Goal: Transaction & Acquisition: Register for event/course

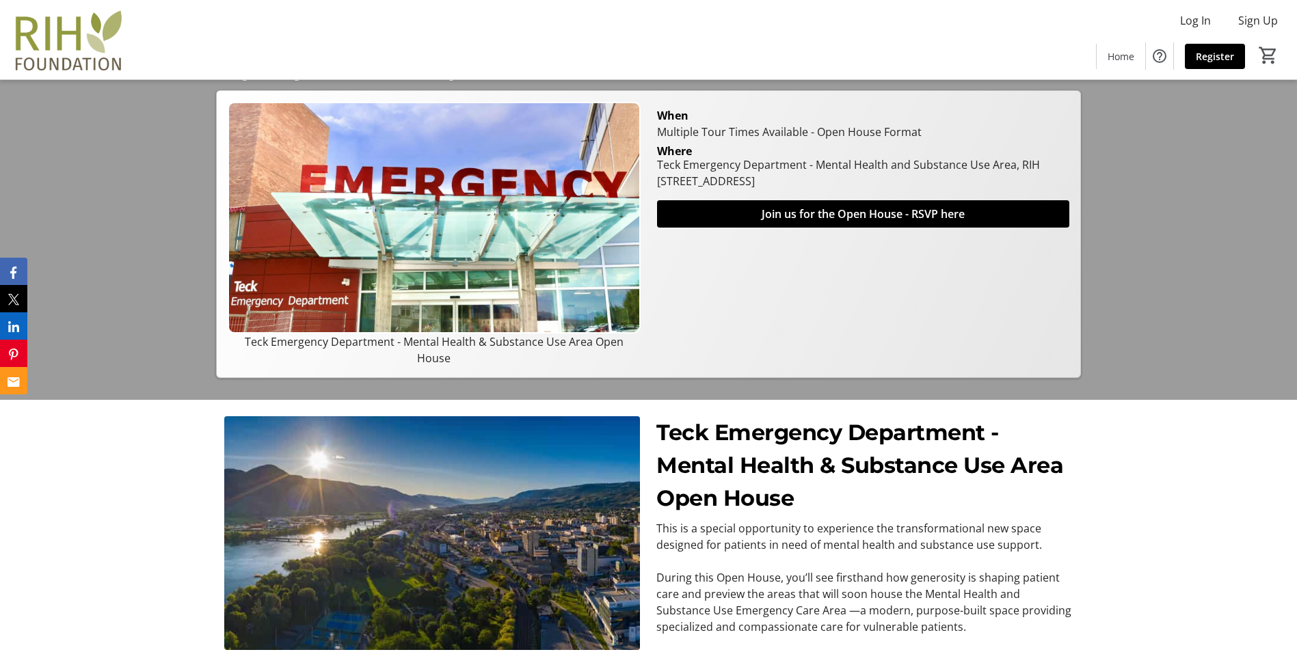
scroll to position [273, 0]
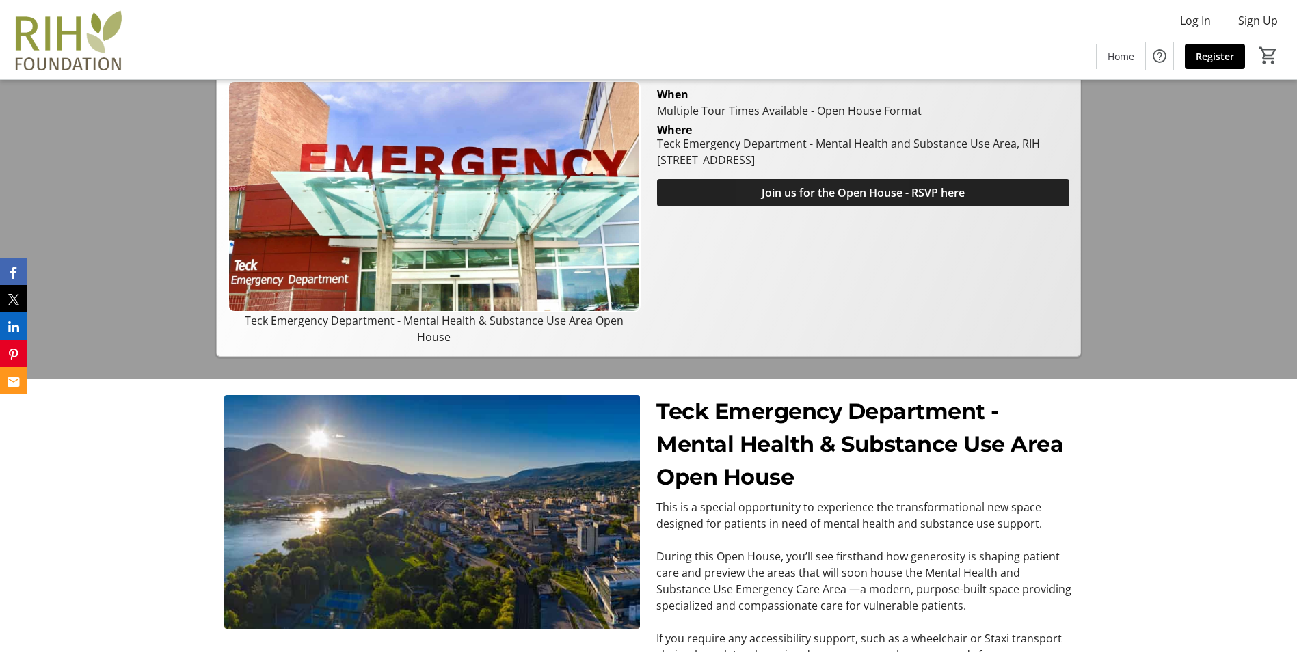
click at [815, 201] on span "Join us for the Open House - RSVP here" at bounding box center [862, 193] width 203 height 16
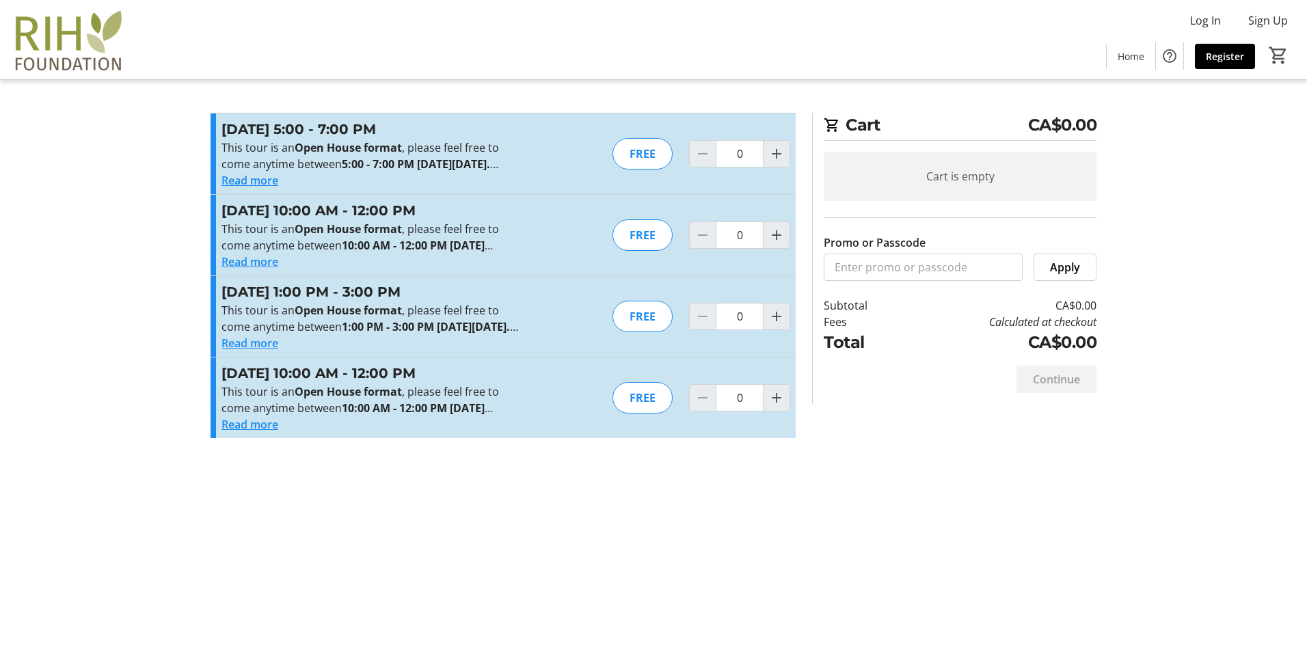
click at [237, 351] on button "Read more" at bounding box center [249, 343] width 57 height 16
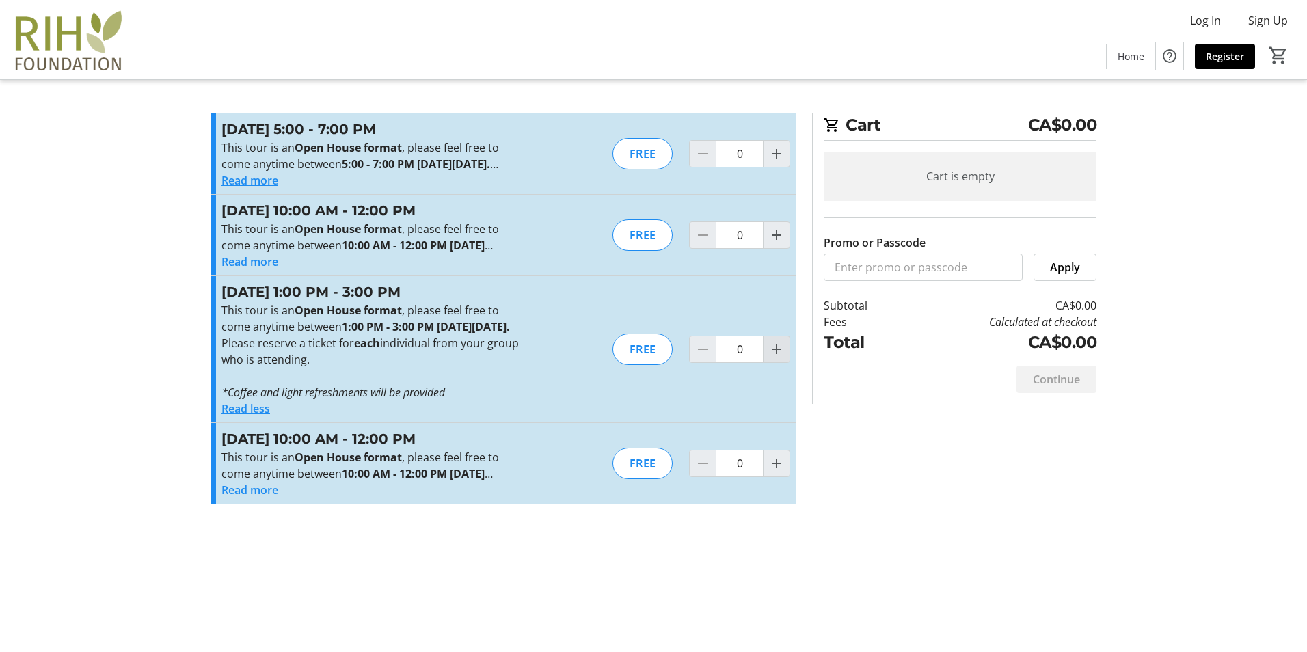
click at [778, 357] on mat-icon "Increment by one" at bounding box center [776, 349] width 16 height 16
type input "1"
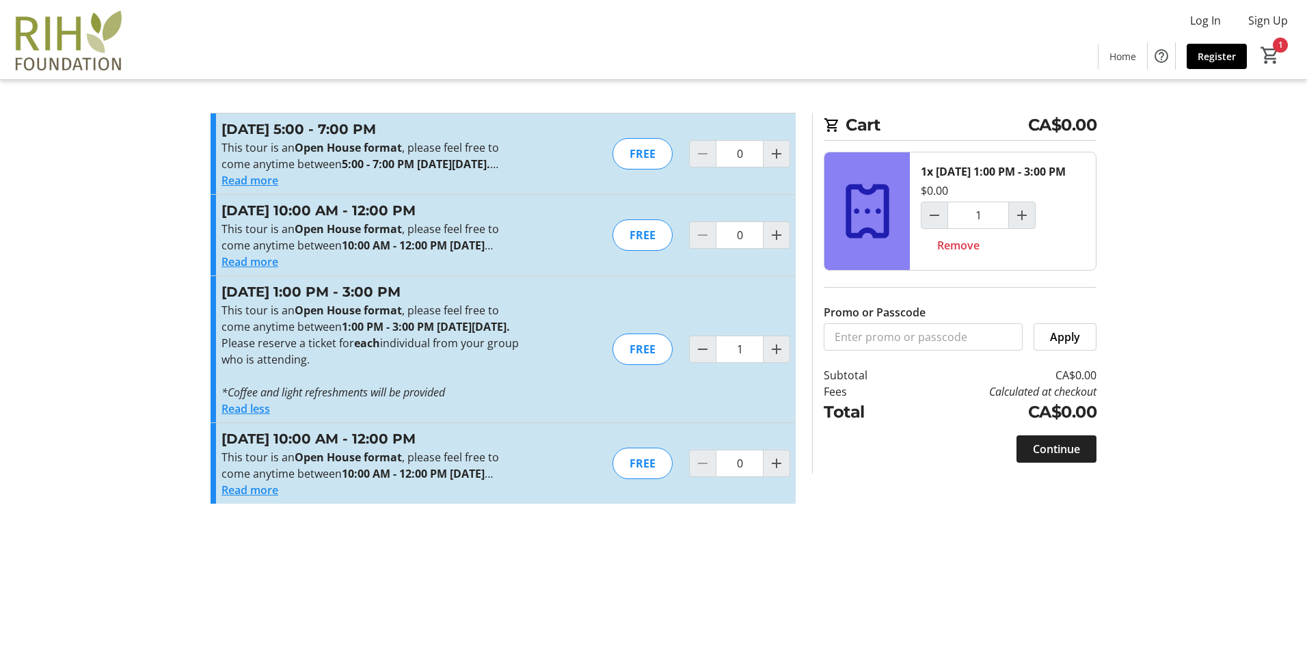
click at [1053, 457] on span "Continue" at bounding box center [1056, 449] width 47 height 16
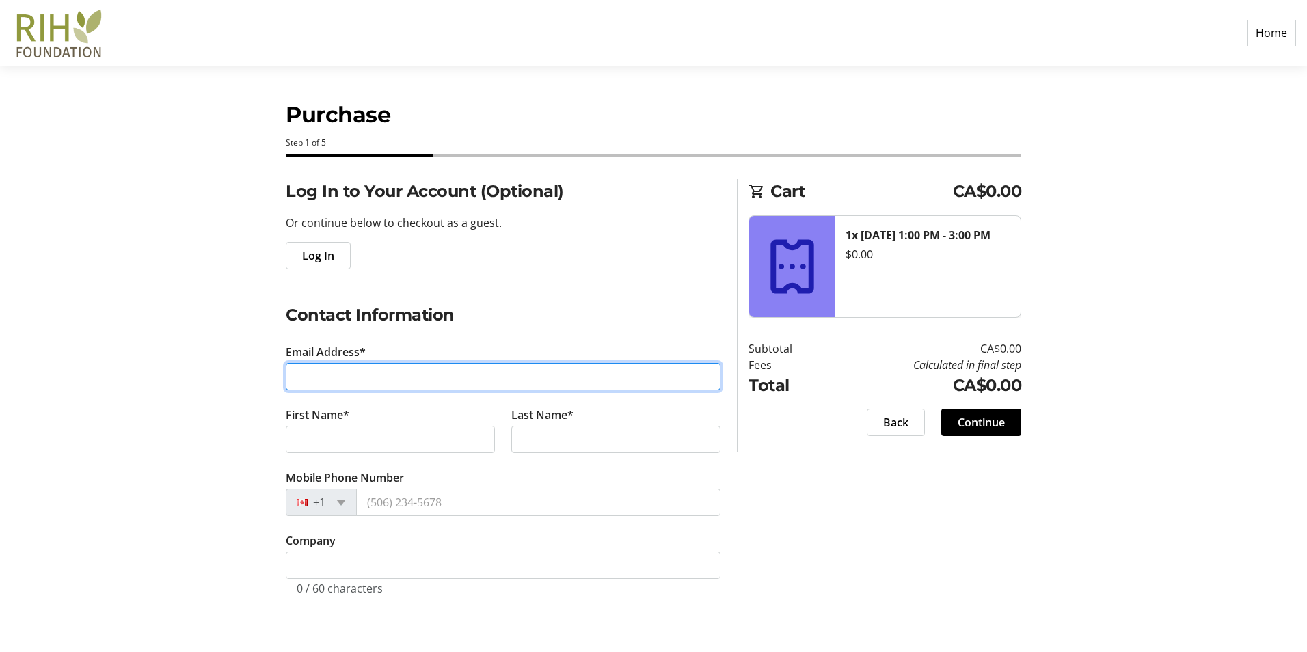
click at [316, 370] on input "Email Address*" at bounding box center [503, 376] width 435 height 27
type input "[PERSON_NAME][EMAIL_ADDRESS][DOMAIN_NAME]"
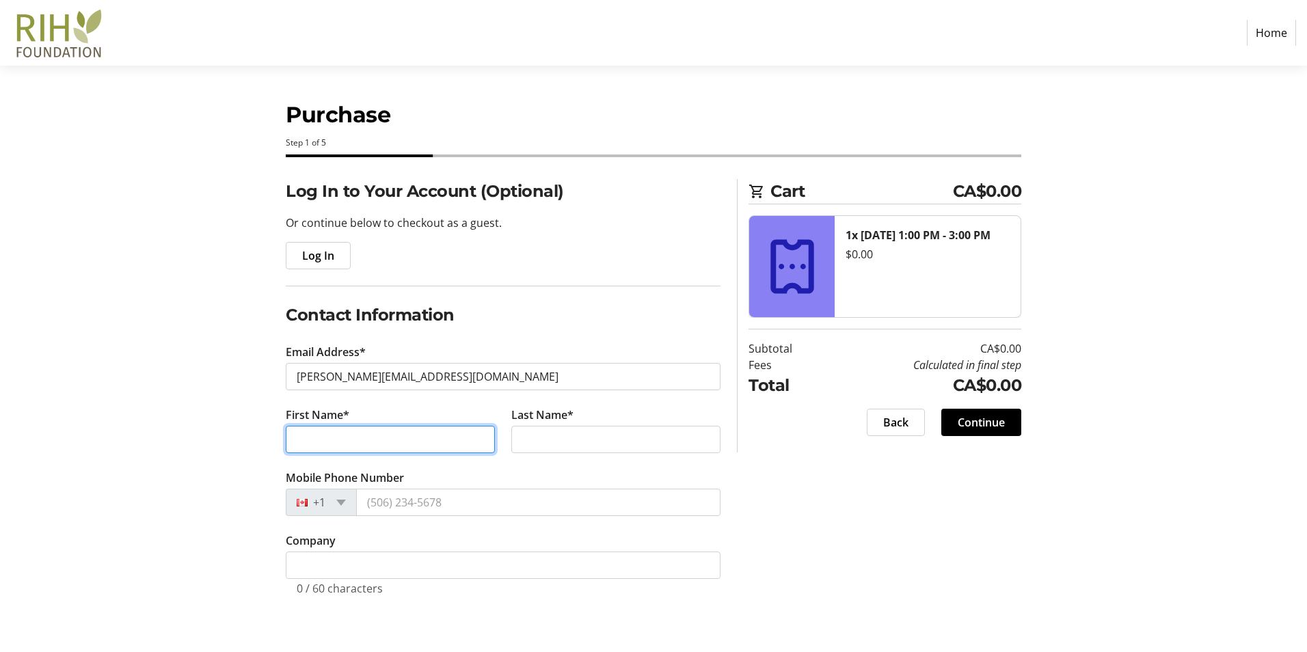
click at [316, 444] on input "First Name*" at bounding box center [390, 439] width 209 height 27
type input "[PERSON_NAME]"
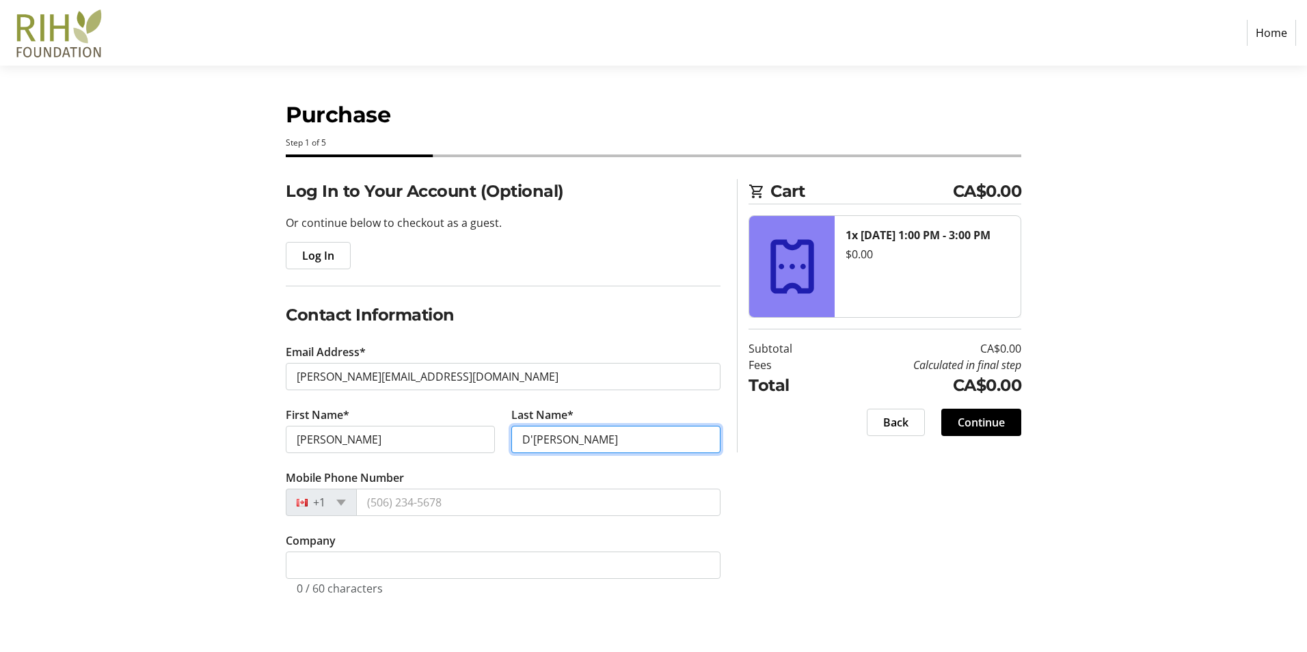
type input "D'[PERSON_NAME]"
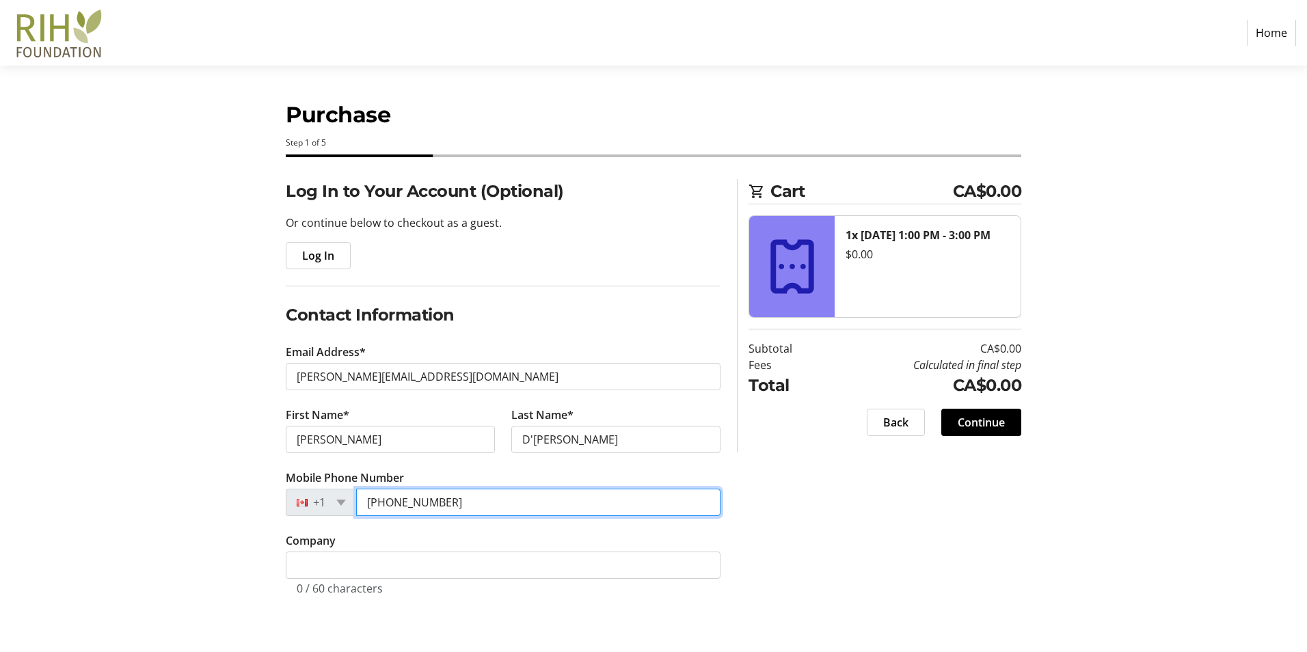
type input "[PHONE_NUMBER]"
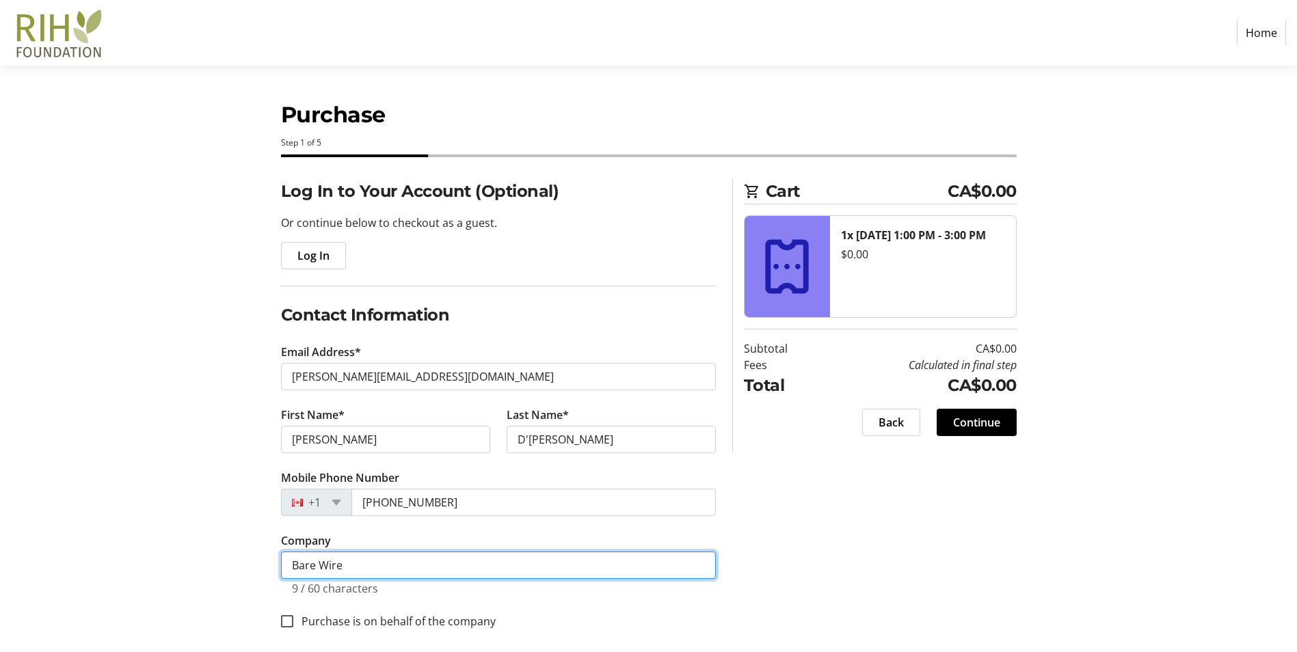
click at [355, 571] on input "Bare Wire" at bounding box center [498, 565] width 435 height 27
click at [320, 566] on input "Bare Wire Rercycling" at bounding box center [498, 565] width 435 height 27
click at [420, 573] on input "BareWire Rercycling" at bounding box center [498, 565] width 435 height 27
click at [323, 566] on input "BareWire Rercycling" at bounding box center [498, 565] width 435 height 27
type input "Barewire Rercycling"
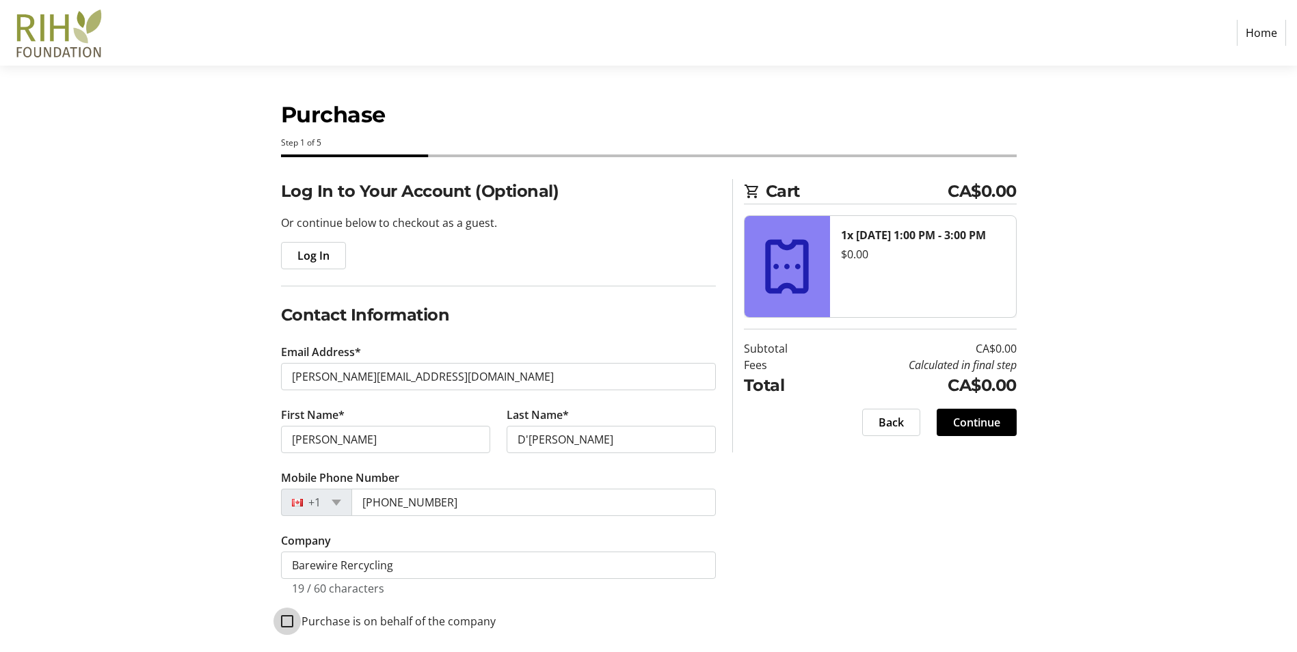
click at [284, 623] on input "Purchase is on behalf of the company" at bounding box center [287, 621] width 12 height 12
checkbox input "true"
click at [978, 421] on span "Continue" at bounding box center [976, 422] width 47 height 16
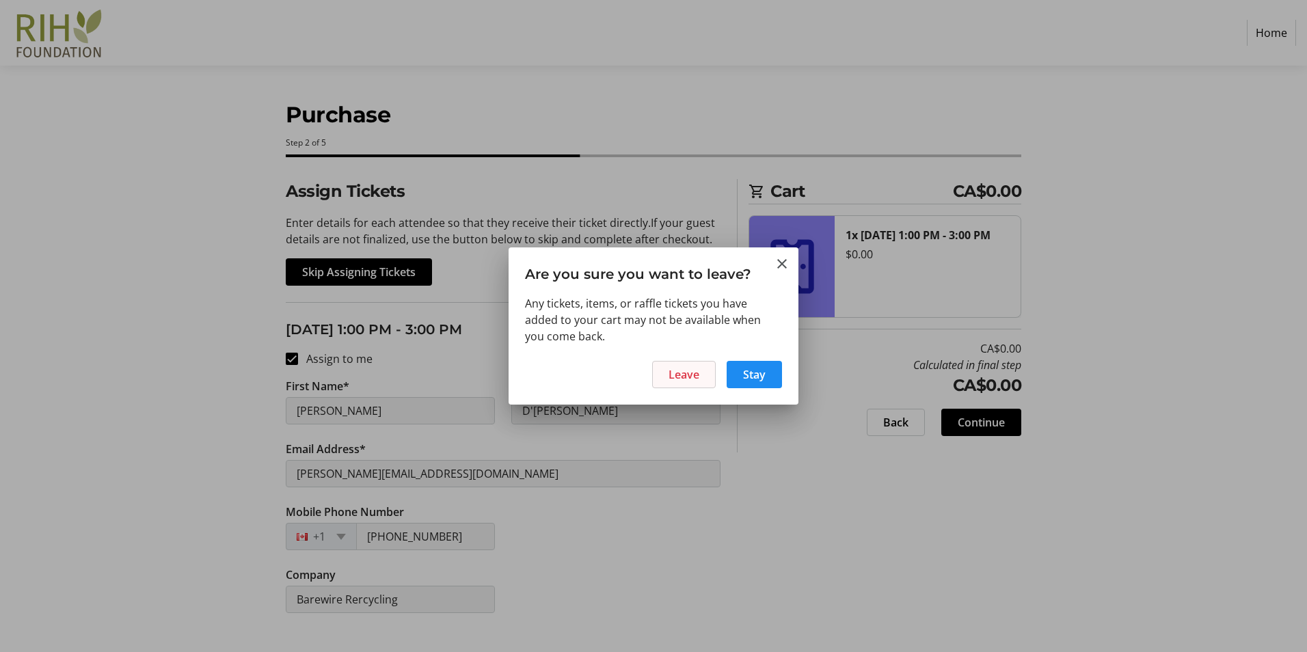
click at [694, 371] on span "Leave" at bounding box center [684, 374] width 31 height 16
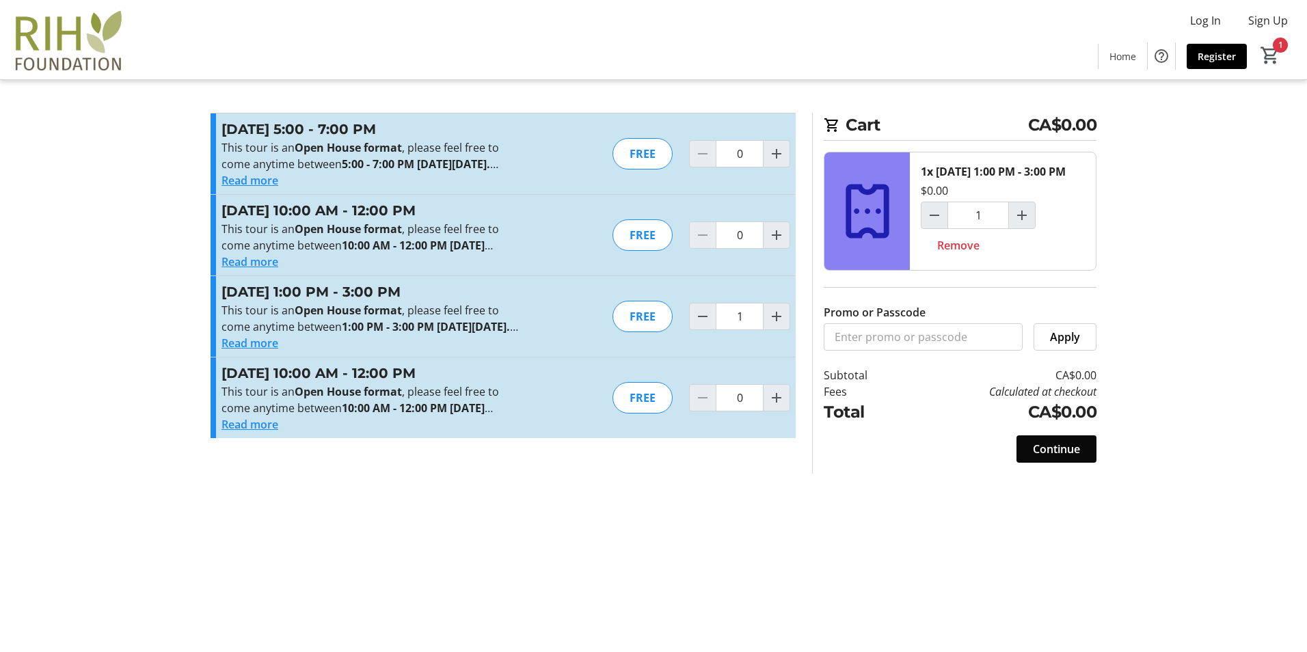
click at [1059, 457] on span "Continue" at bounding box center [1056, 449] width 47 height 16
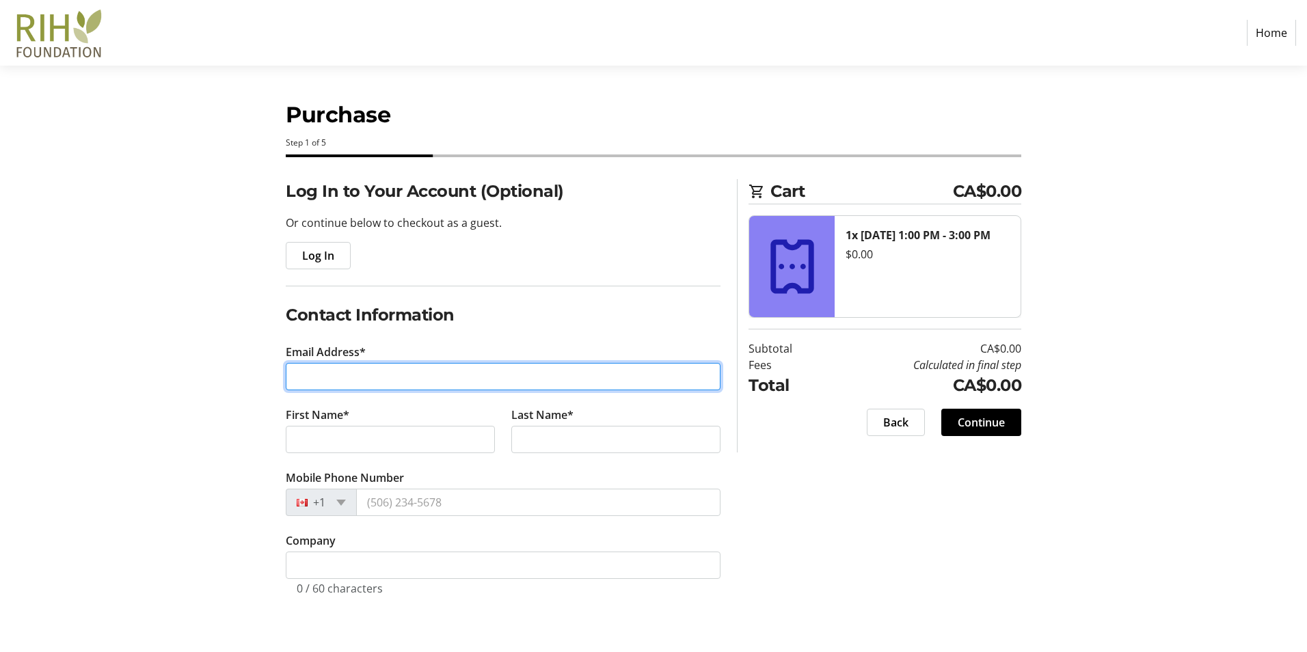
click at [413, 378] on input "Email Address*" at bounding box center [503, 376] width 435 height 27
type input "[PERSON_NAME][EMAIL_ADDRESS][DOMAIN_NAME]"
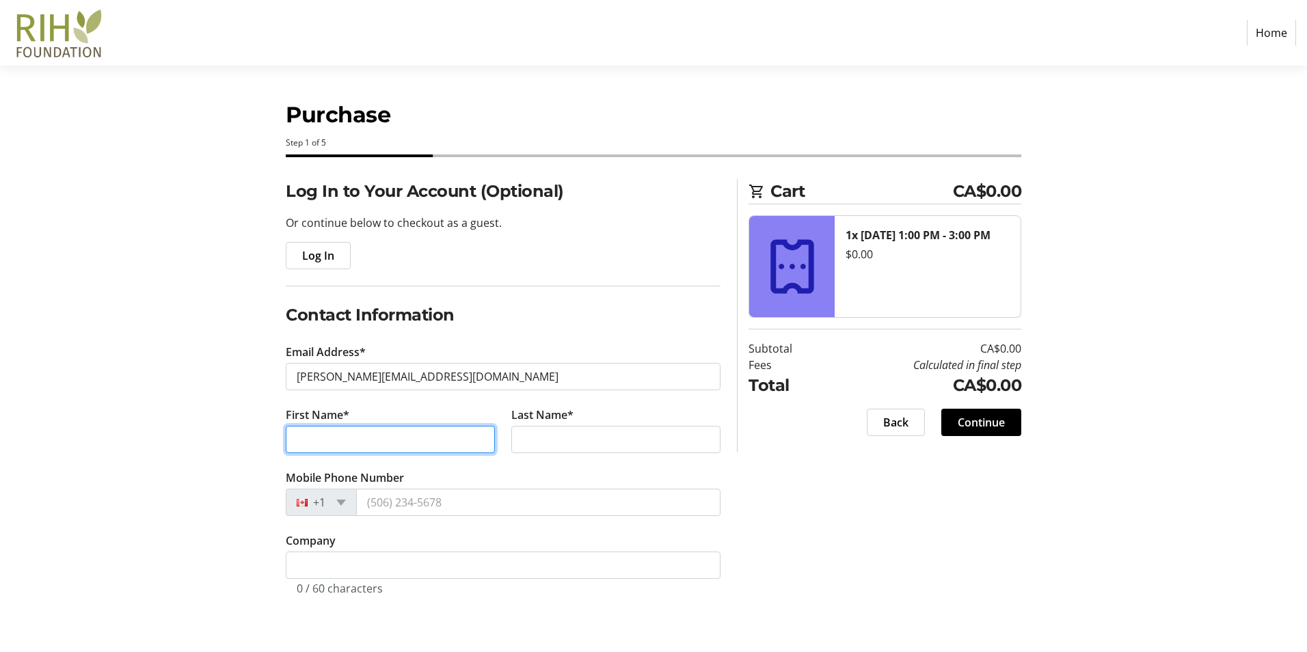
type input "[PERSON_NAME]"
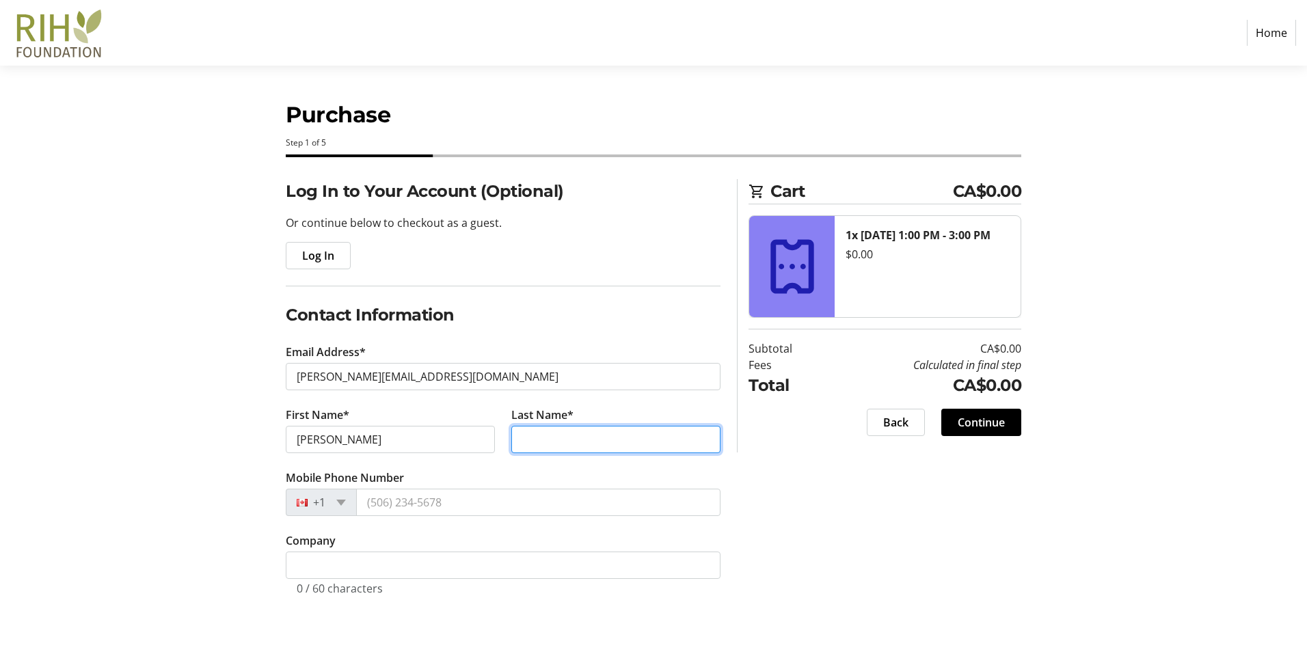
type input "[PERSON_NAME]"
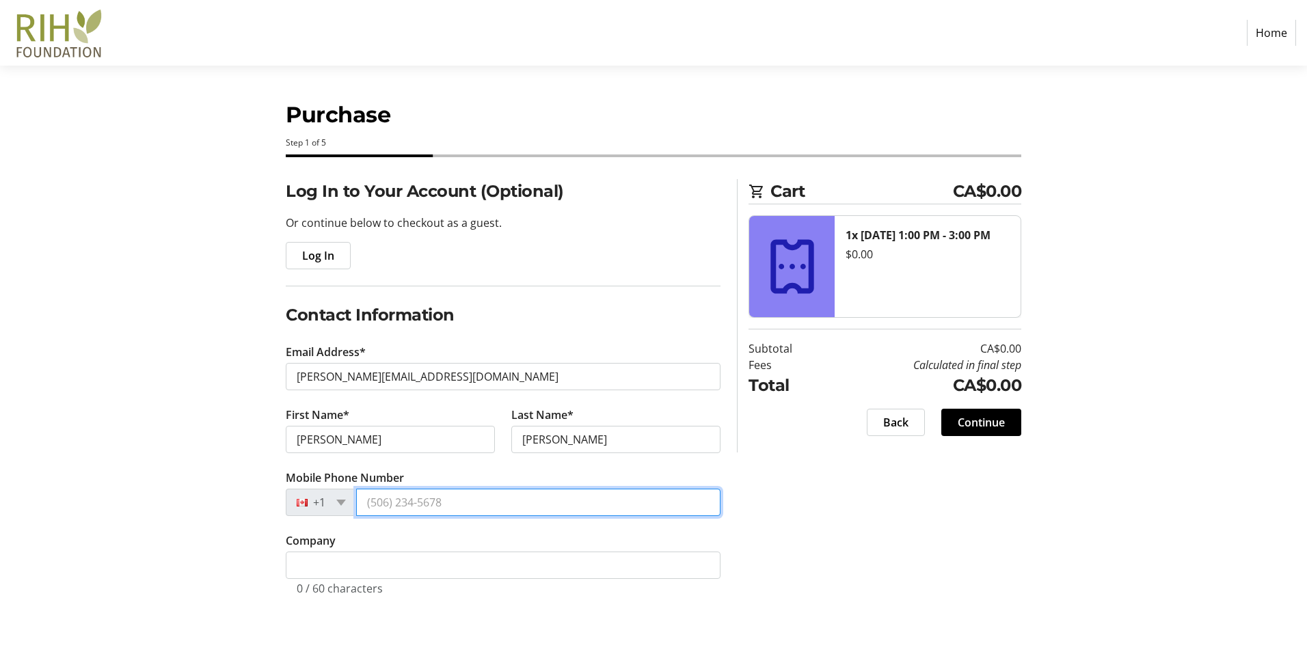
type input "[PHONE_NUMBER]"
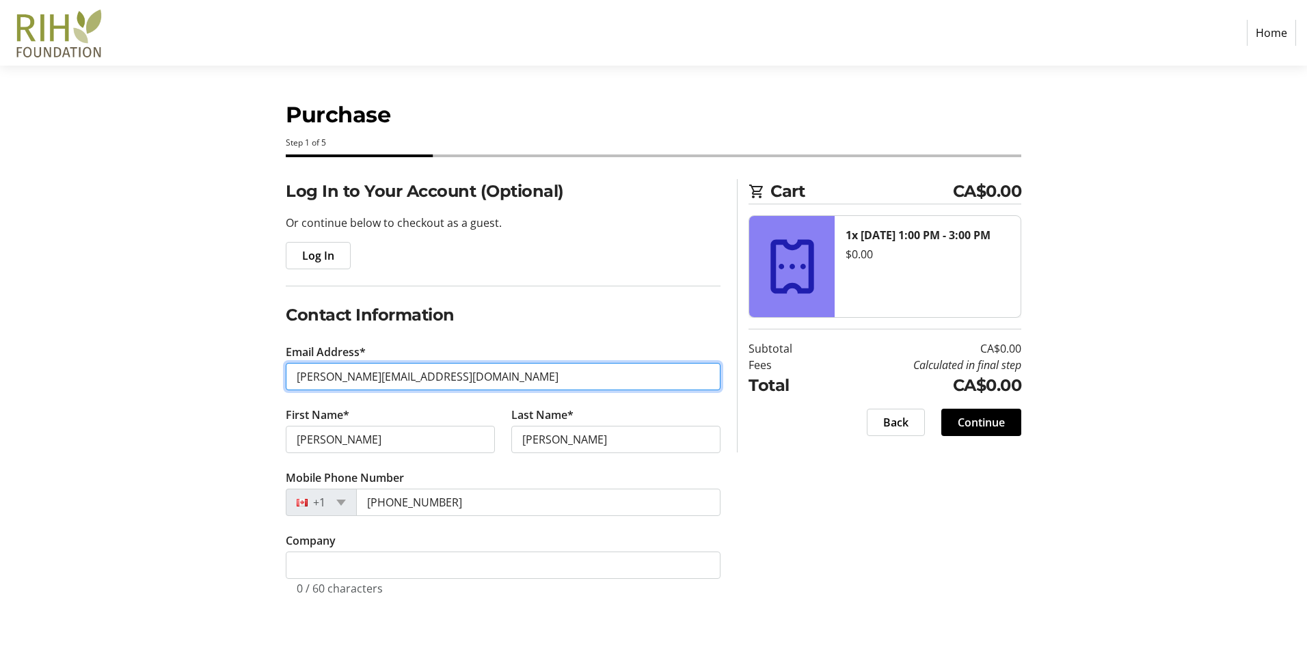
type input "[EMAIL_ADDRESS][DOMAIN_NAME]"
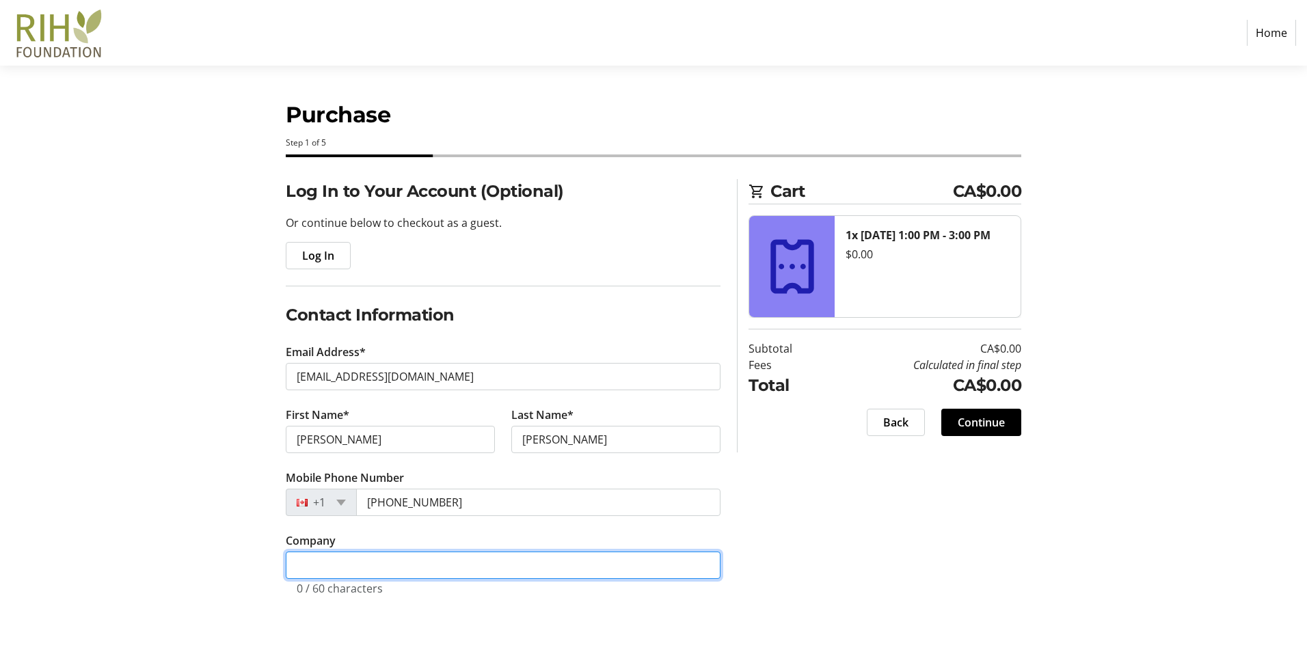
click at [355, 569] on input "Company" at bounding box center [503, 565] width 435 height 27
type input "Barewire Rercycling"
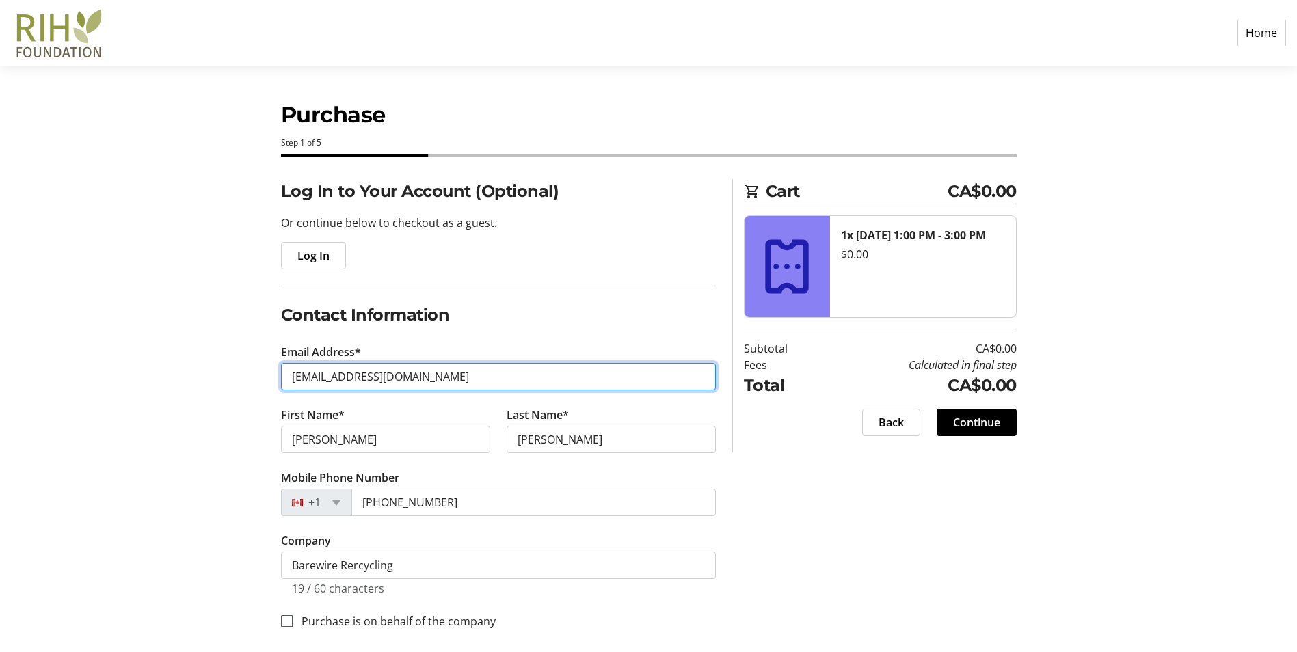
click at [451, 373] on input "[EMAIL_ADDRESS][DOMAIN_NAME]" at bounding box center [498, 376] width 435 height 27
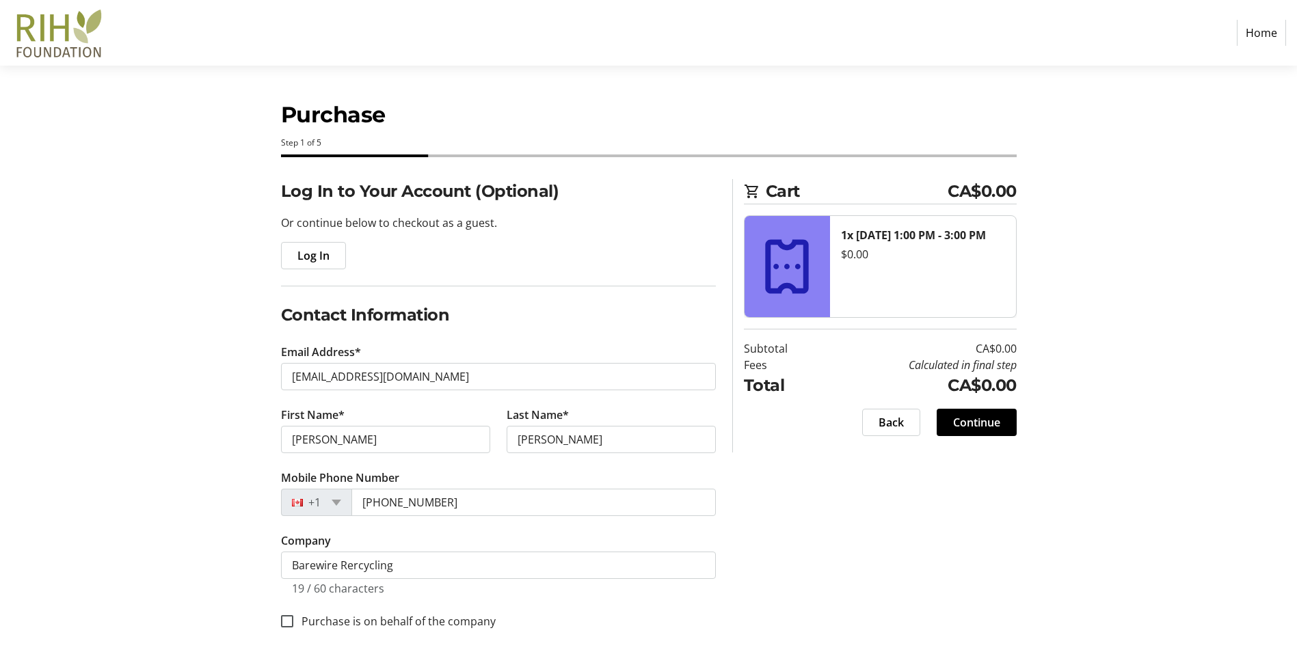
drag, startPoint x: 313, startPoint y: 375, endPoint x: 605, endPoint y: 393, distance: 292.4
click at [637, 401] on tr-form-field "Email Address* [EMAIL_ADDRESS][DOMAIN_NAME]" at bounding box center [498, 375] width 435 height 63
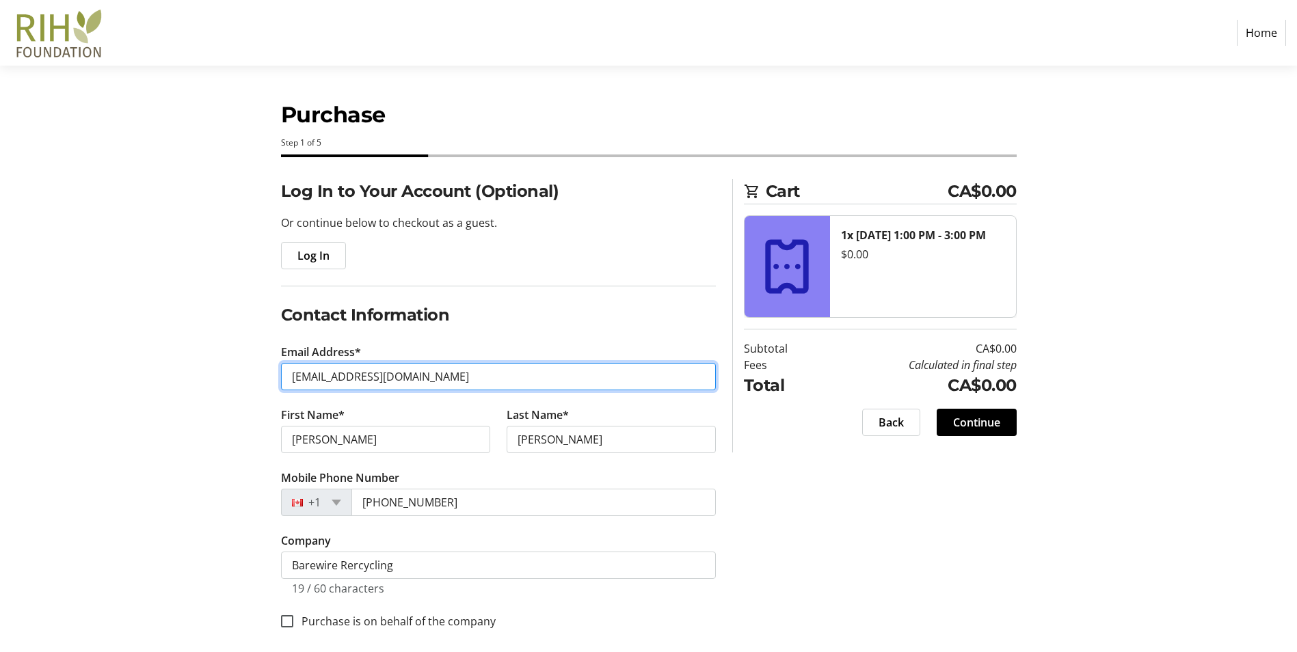
drag, startPoint x: 415, startPoint y: 377, endPoint x: 440, endPoint y: 378, distance: 25.3
click at [432, 379] on input "[EMAIL_ADDRESS][DOMAIN_NAME]" at bounding box center [498, 376] width 435 height 27
click at [545, 376] on input "[EMAIL_ADDRESS][DOMAIN_NAME]" at bounding box center [498, 376] width 435 height 27
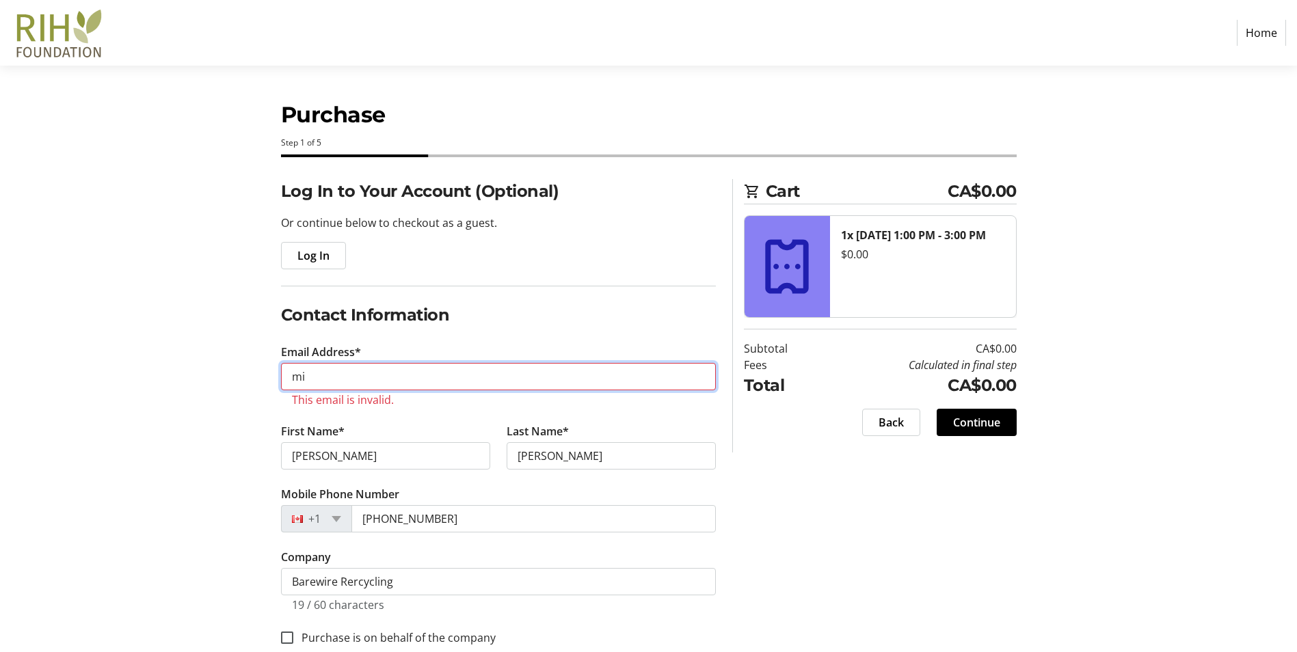
type input "m"
click at [539, 375] on input "Email Address*" at bounding box center [498, 376] width 435 height 27
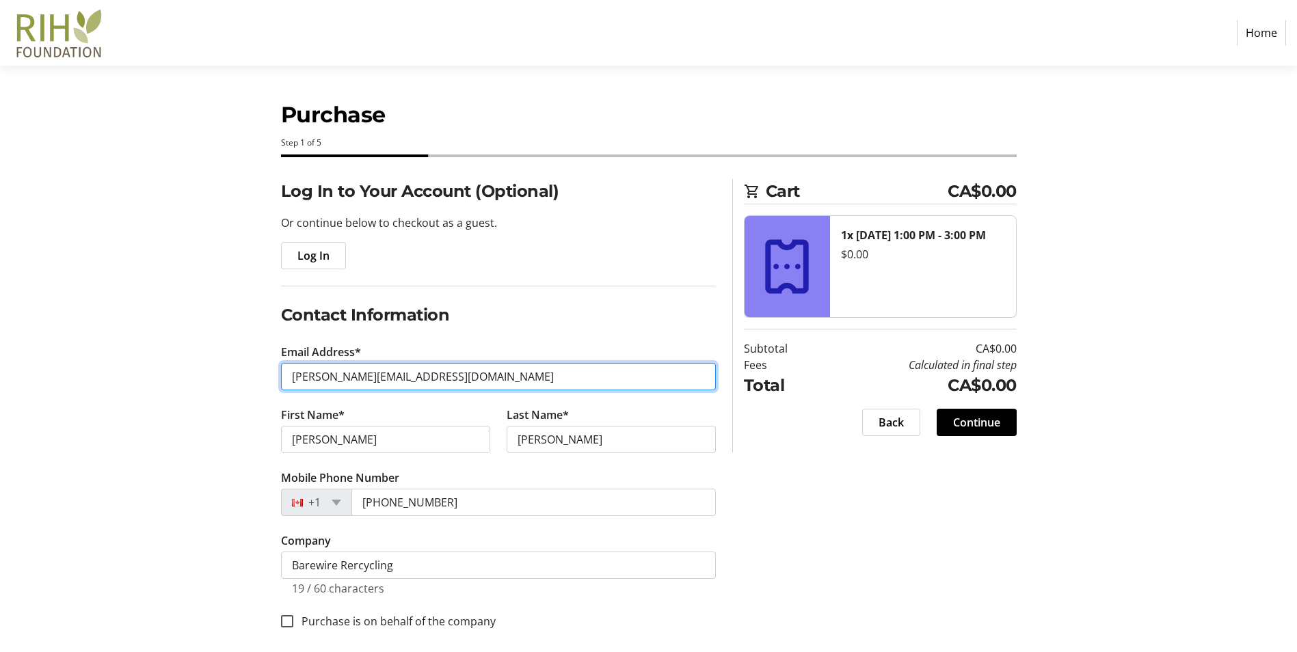
drag, startPoint x: 422, startPoint y: 377, endPoint x: 262, endPoint y: 369, distance: 160.8
click at [262, 369] on div "Log In to Your Account (Optional) Or continue below to checkout as a guest. Log…" at bounding box center [649, 420] width 902 height 483
drag, startPoint x: 308, startPoint y: 376, endPoint x: 256, endPoint y: 374, distance: 51.3
click at [259, 375] on div "Log In to Your Account (Optional) Or continue below to checkout as a guest. Log…" at bounding box center [649, 420] width 902 height 483
type input "[PERSON_NAME][EMAIL_ADDRESS][DOMAIN_NAME]"
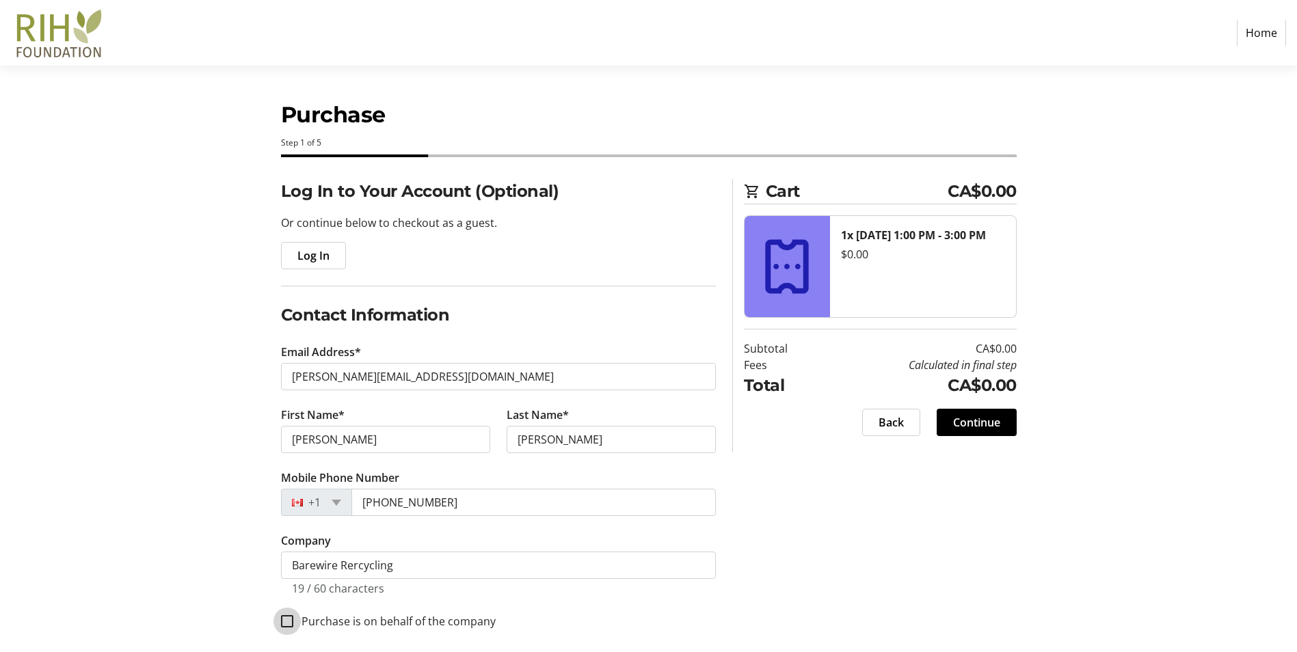
click at [287, 621] on input "Purchase is on behalf of the company" at bounding box center [287, 621] width 12 height 12
checkbox input "true"
click at [988, 423] on span "Continue" at bounding box center [976, 422] width 47 height 16
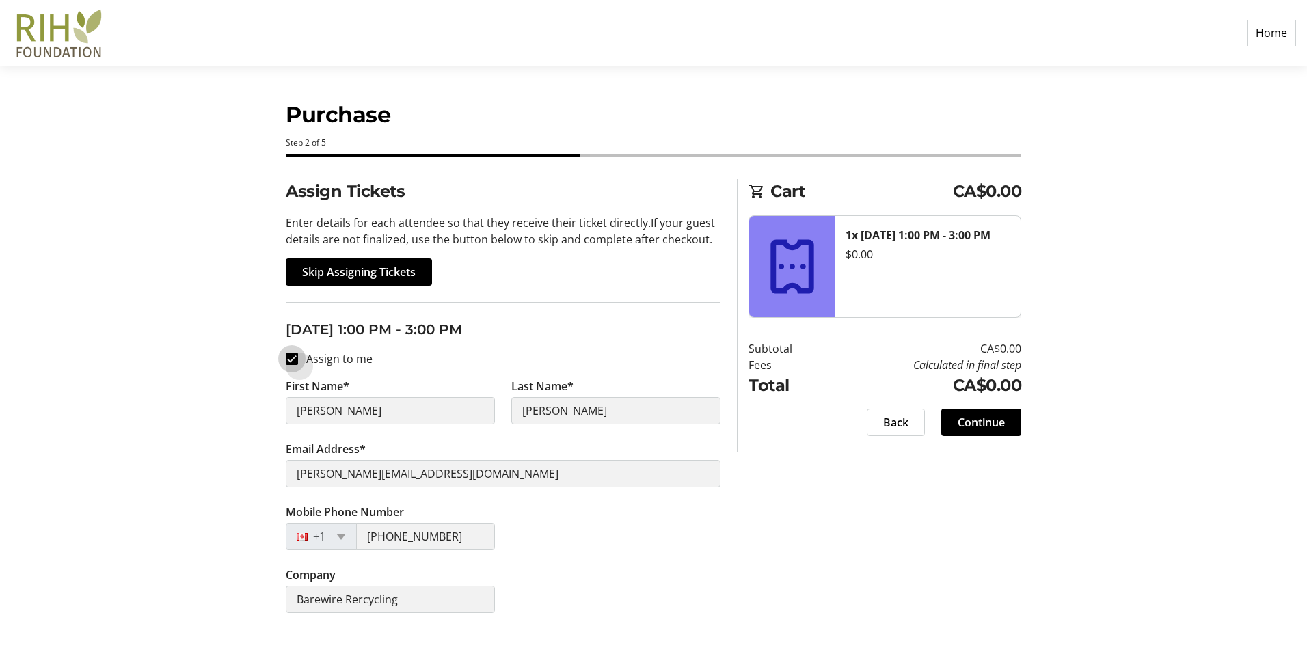
click at [295, 355] on input "Assign to me" at bounding box center [292, 359] width 12 height 12
checkbox input "false"
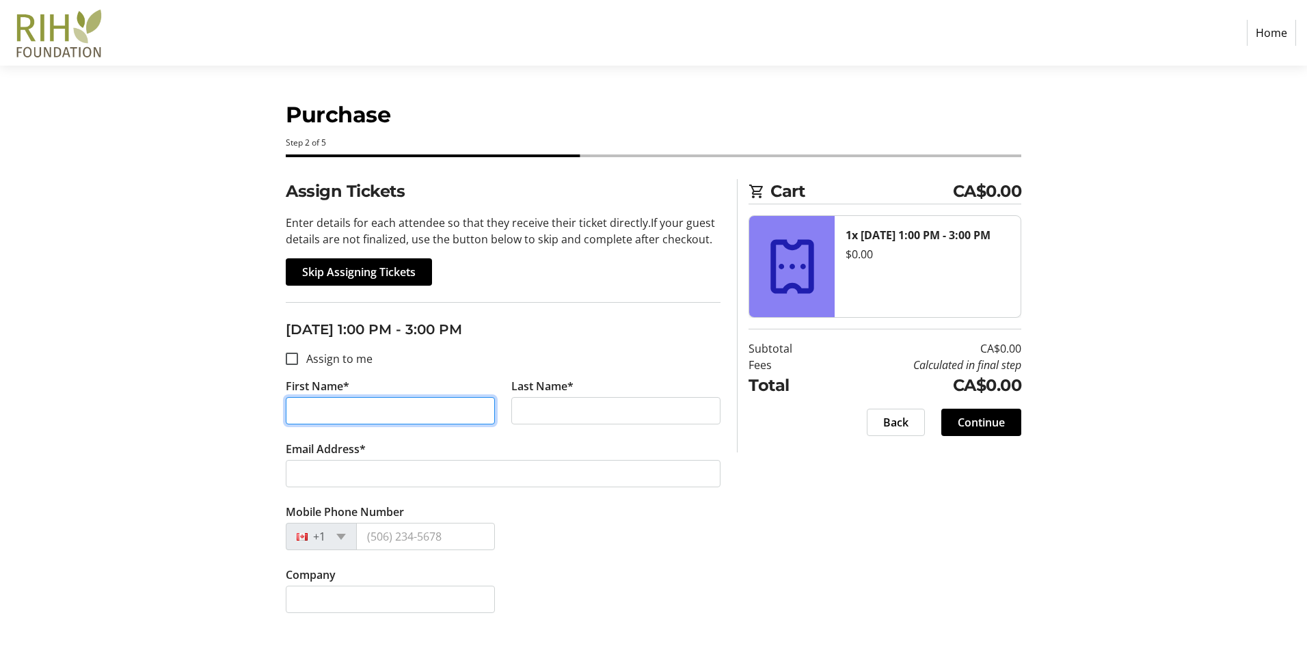
click at [355, 417] on input "First Name*" at bounding box center [390, 410] width 209 height 27
type input "[PERSON_NAME]"
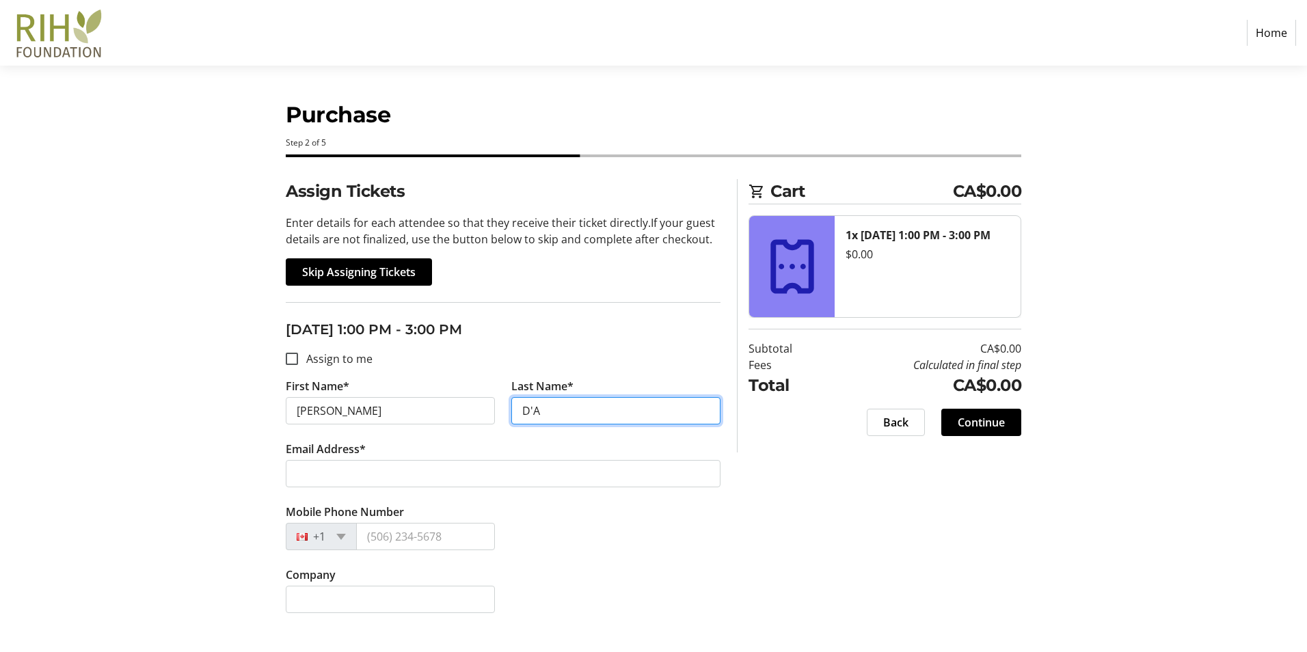
type input "D'[PERSON_NAME]"
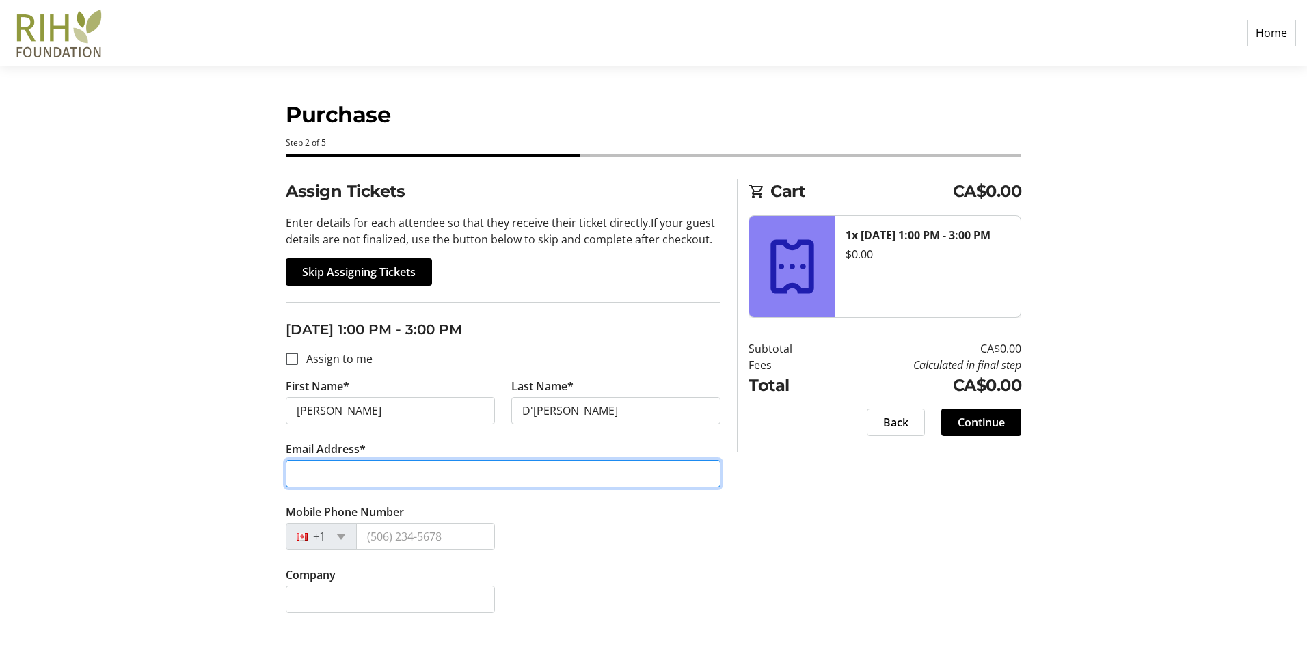
click at [415, 487] on input "Email Address*" at bounding box center [503, 473] width 435 height 27
type input "[PERSON_NAME][EMAIL_ADDRESS][DOMAIN_NAME]"
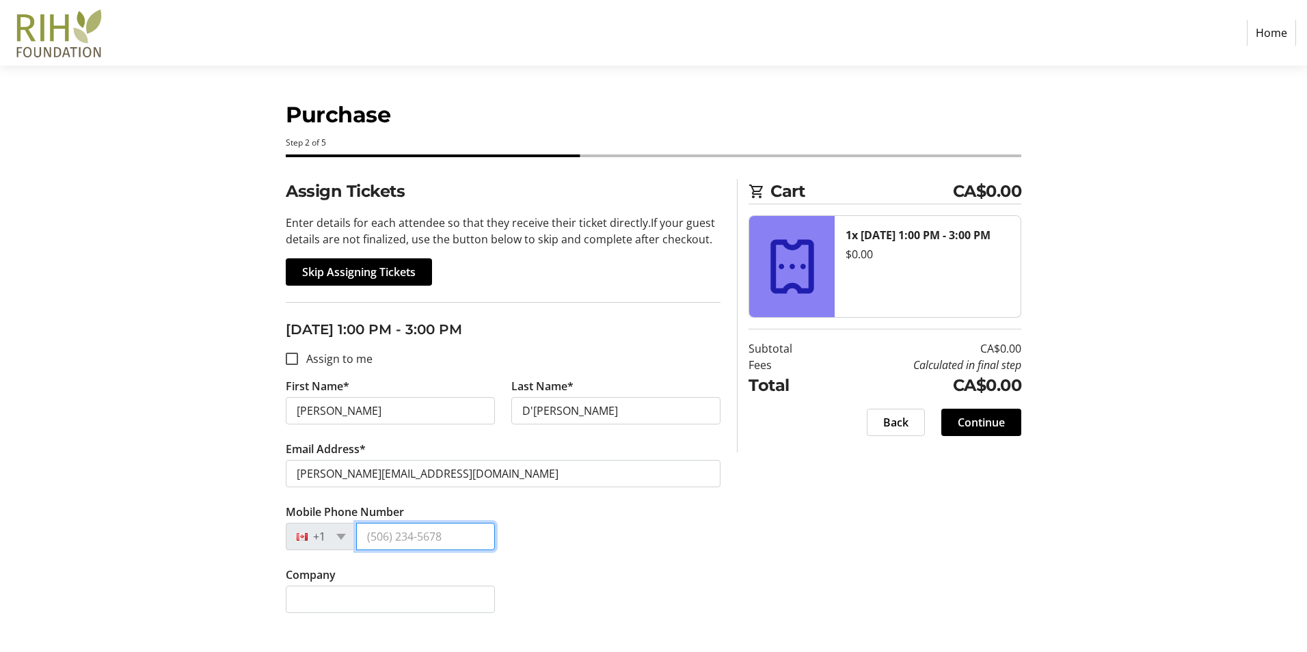
click at [403, 540] on input "Mobile Phone Number" at bounding box center [425, 536] width 139 height 27
type input "[PHONE_NUMBER]"
click at [355, 598] on input "Company" at bounding box center [390, 599] width 209 height 27
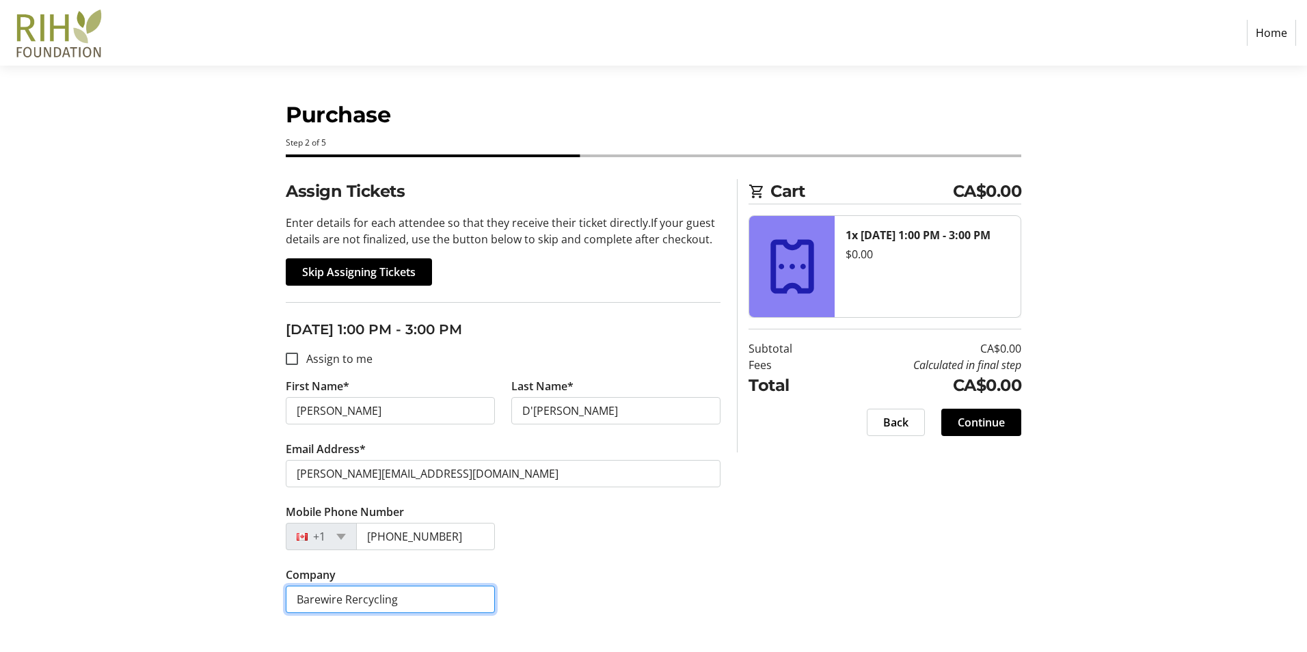
click at [360, 600] on input "Barewire Rercycling" at bounding box center [390, 599] width 209 height 27
type input "Barewire Recycling"
click at [985, 426] on span "Continue" at bounding box center [981, 422] width 47 height 16
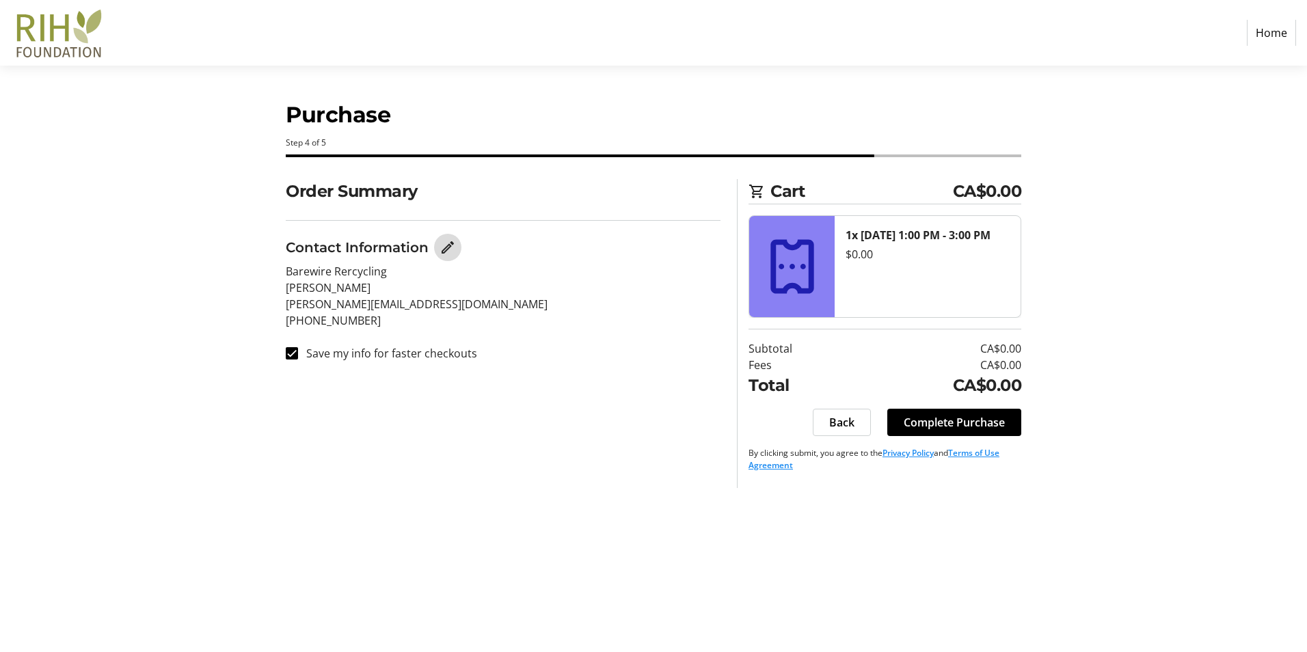
click at [442, 247] on mat-icon "Edit Contact Information" at bounding box center [448, 247] width 16 height 16
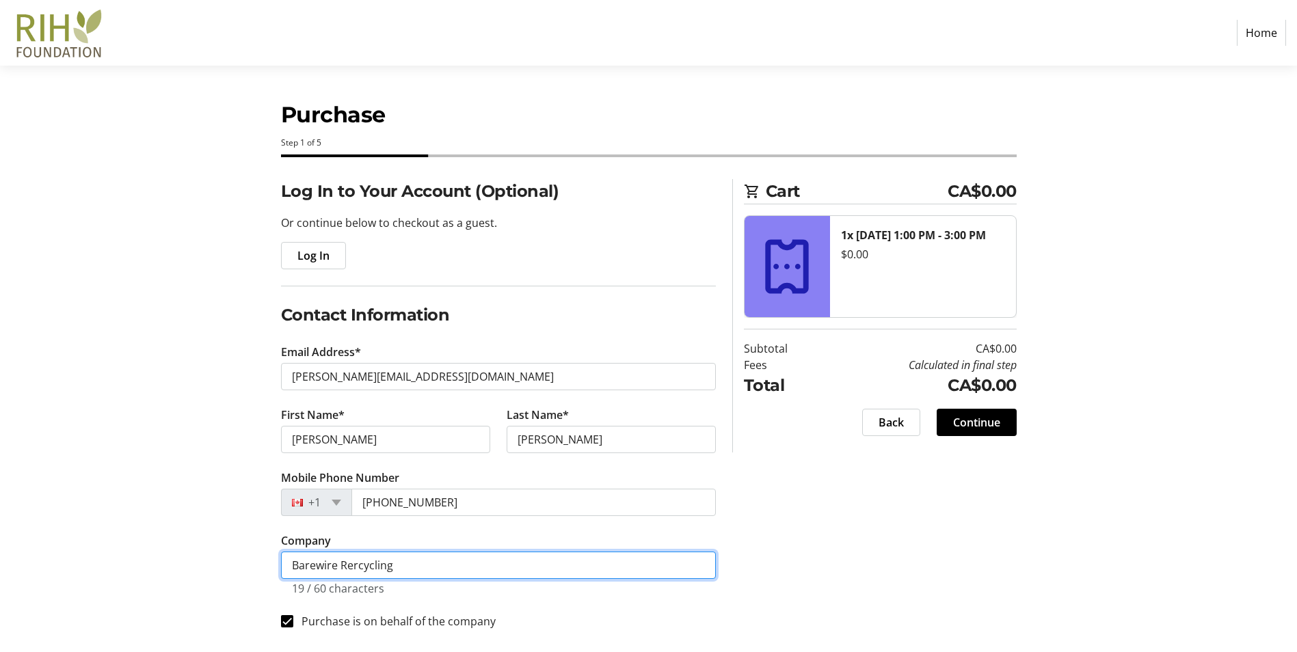
click at [355, 563] on input "Barewire Rercycling" at bounding box center [498, 565] width 435 height 27
click at [359, 569] on input "Barewire Rercycling" at bounding box center [498, 565] width 435 height 27
type input "Barewire Recycling"
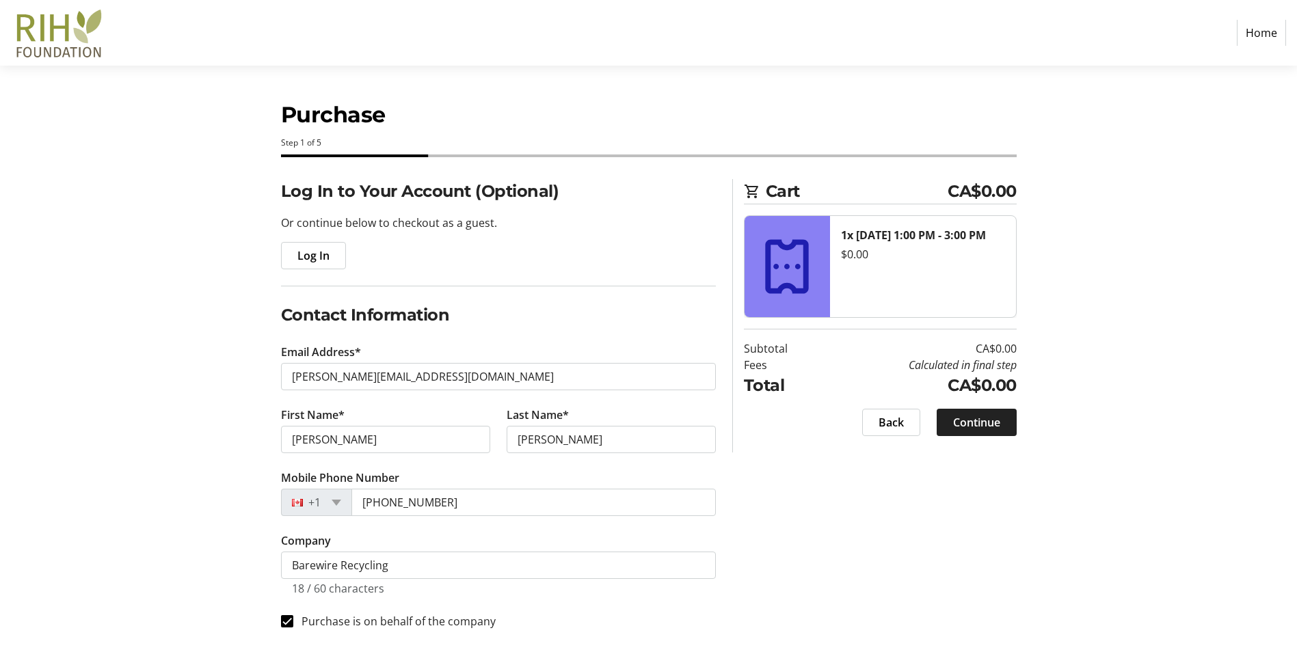
click at [973, 411] on span at bounding box center [976, 422] width 80 height 33
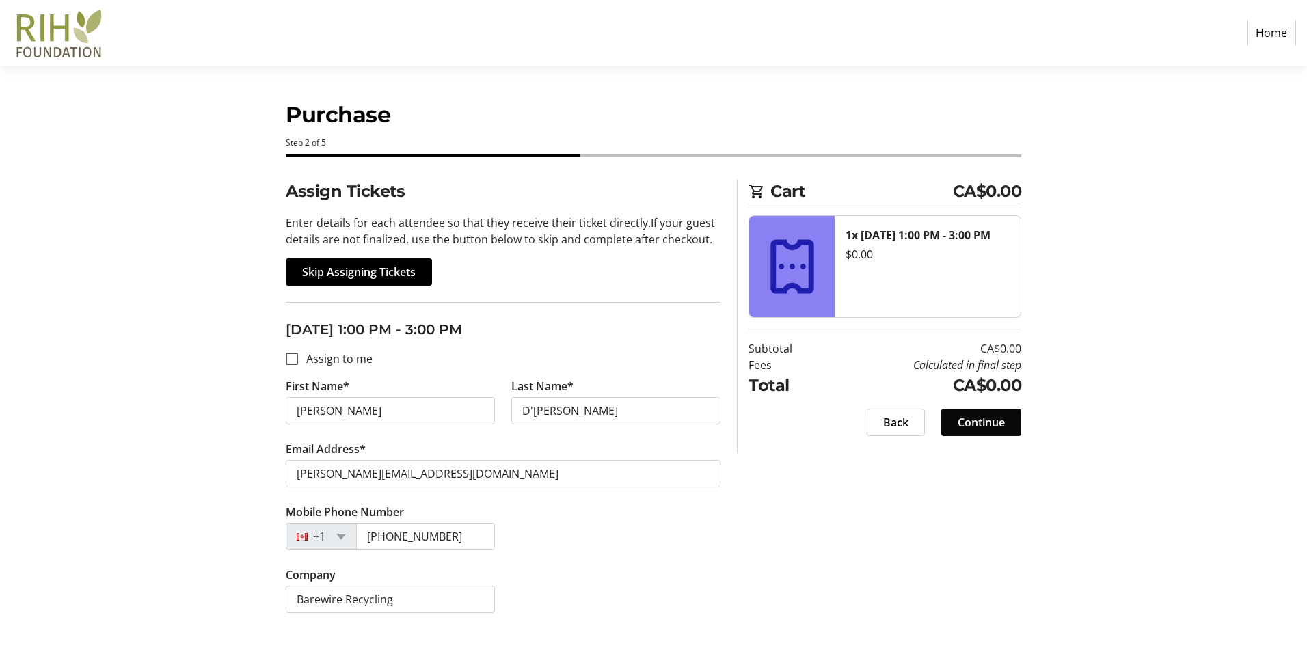
click at [990, 425] on span "Continue" at bounding box center [981, 422] width 47 height 16
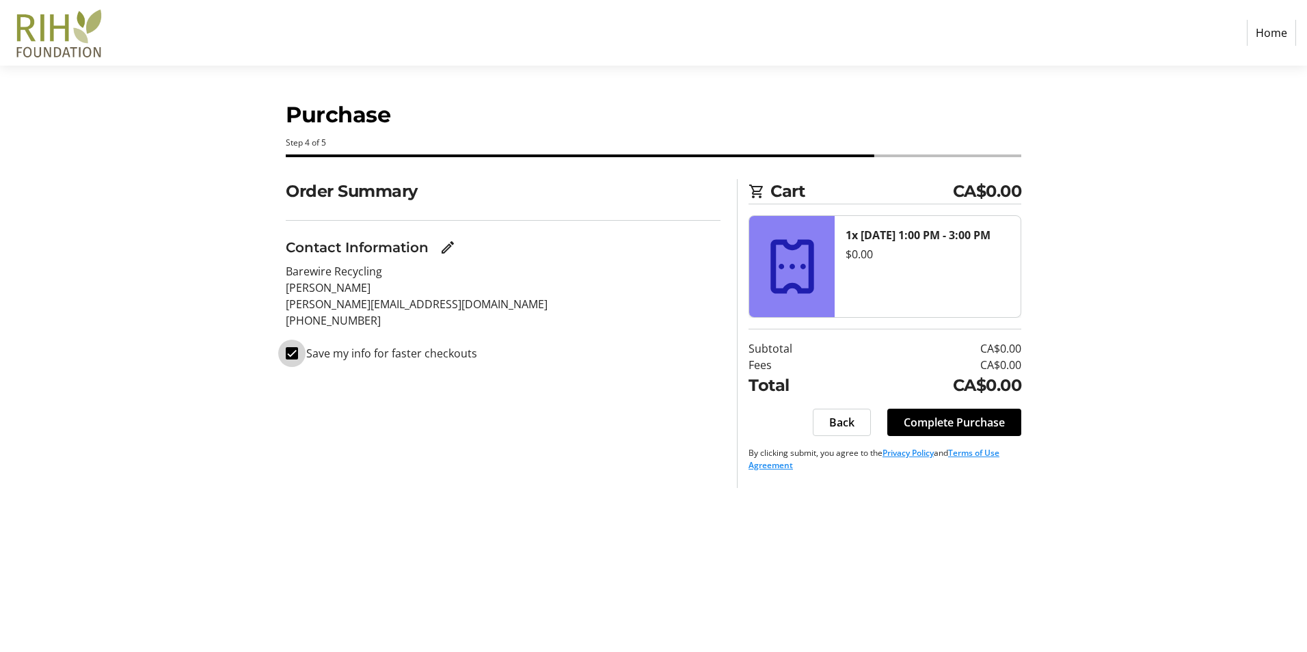
click at [289, 354] on input "Save my info for faster checkouts" at bounding box center [292, 353] width 12 height 12
checkbox input "false"
click at [952, 423] on span "Complete Purchase" at bounding box center [954, 422] width 101 height 16
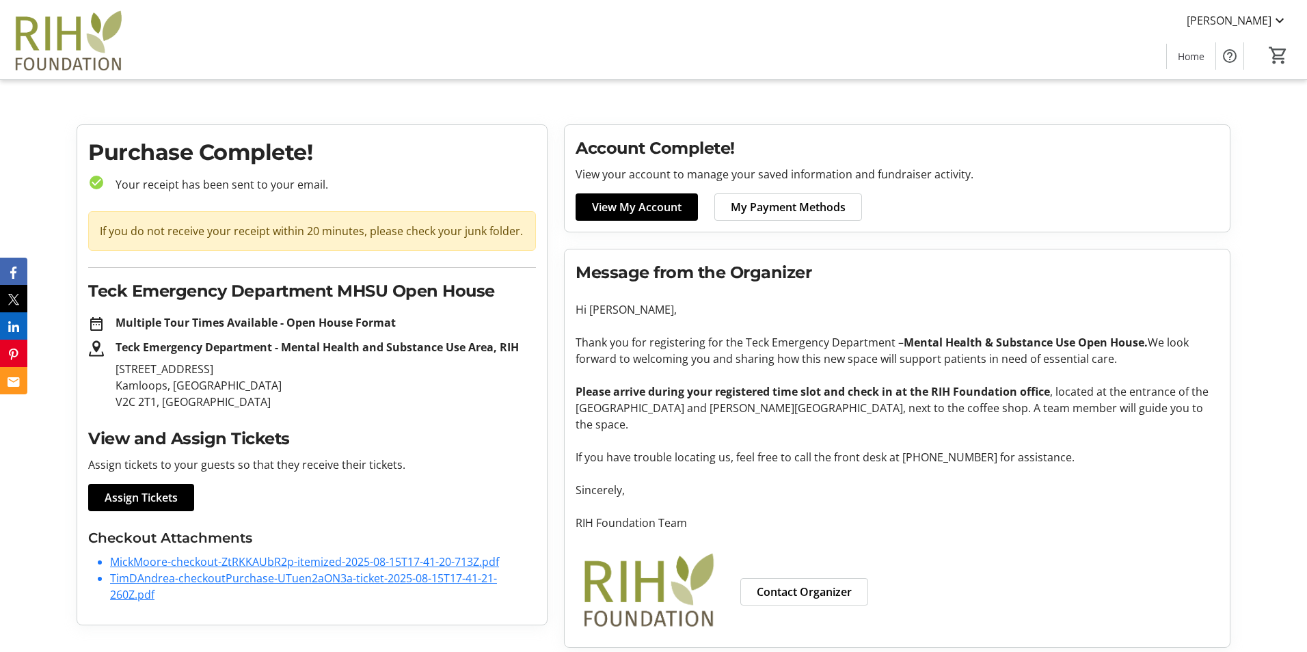
click at [246, 561] on link "MickMoore-checkout-ZtRKKAUbR2p-itemized-2025-08-15T17-41-20-713Z.pdf" at bounding box center [304, 561] width 389 height 15
click at [230, 577] on link "TimDAndrea-checkoutPurchase-UTuen2aON3a-ticket-2025-08-15T17-41-21-260Z.pdf" at bounding box center [303, 586] width 387 height 31
